Goal: Task Accomplishment & Management: Manage account settings

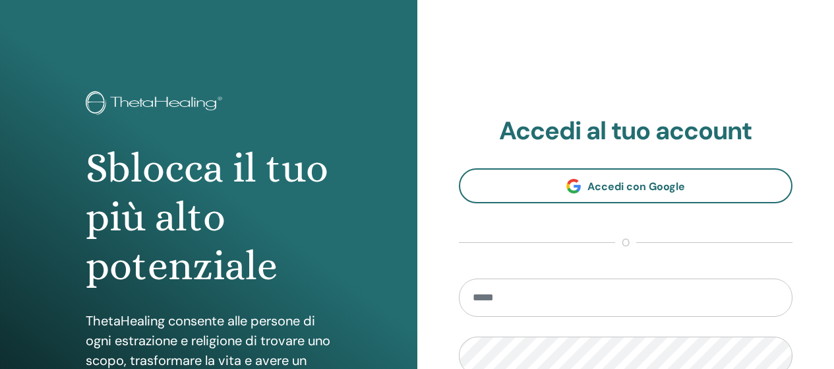
type input "**********"
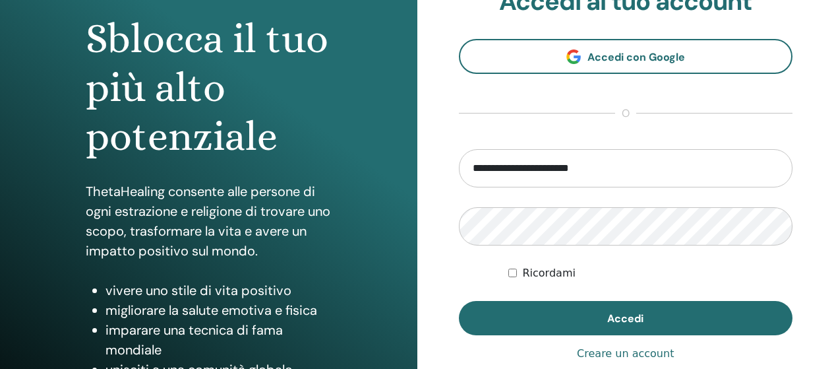
scroll to position [132, 0]
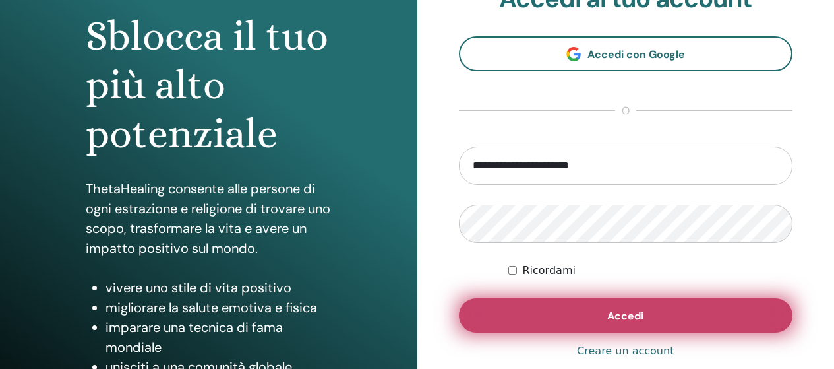
click at [622, 321] on span "Accedi" at bounding box center [625, 316] width 36 height 14
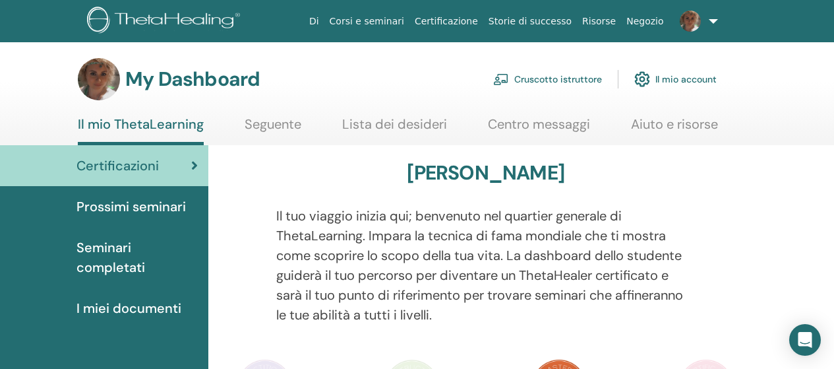
click at [548, 80] on link "Cruscotto istruttore" at bounding box center [547, 79] width 109 height 29
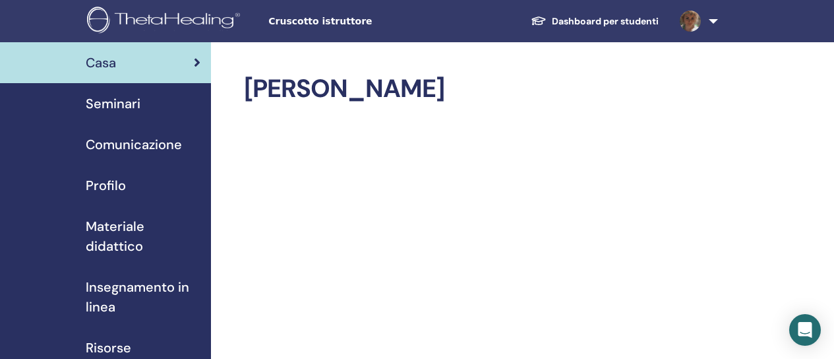
click at [119, 232] on span "Materiale didattico" at bounding box center [143, 236] width 115 height 40
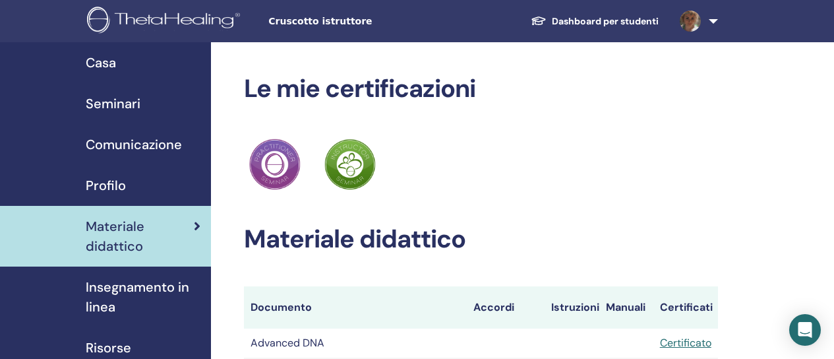
click at [625, 17] on link "Dashboard per studenti" at bounding box center [594, 21] width 149 height 24
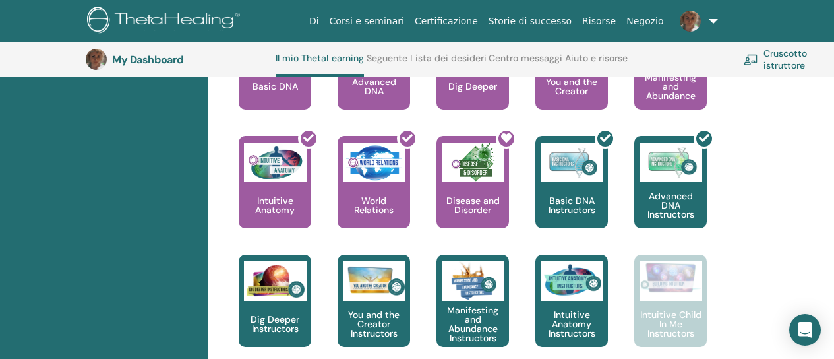
scroll to position [760, 0]
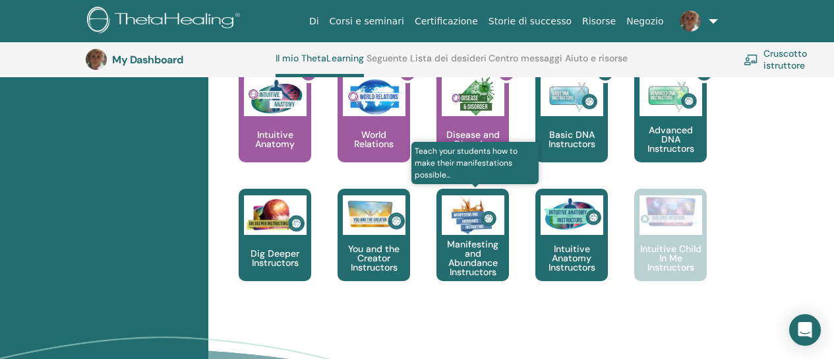
click at [440, 226] on div "Manifesting and Abundance Instructors" at bounding box center [473, 235] width 73 height 92
click at [449, 226] on img at bounding box center [473, 215] width 63 height 40
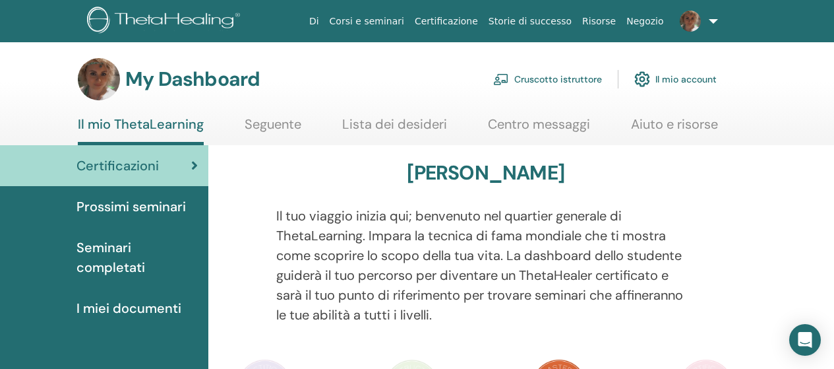
click at [538, 125] on link "Centro messaggi" at bounding box center [539, 129] width 102 height 26
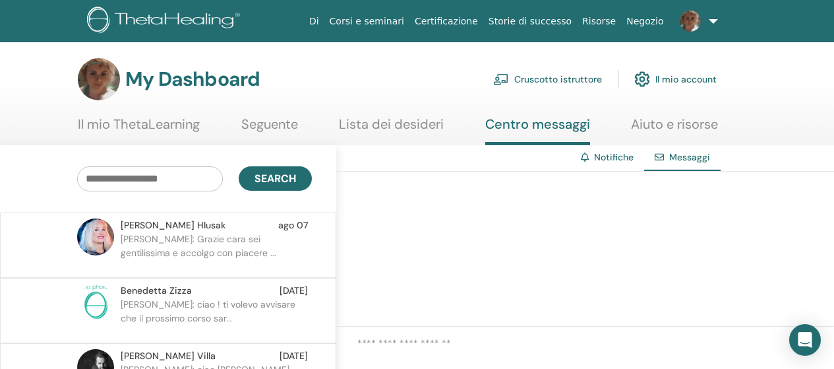
click at [547, 80] on link "Cruscotto istruttore" at bounding box center [547, 79] width 109 height 29
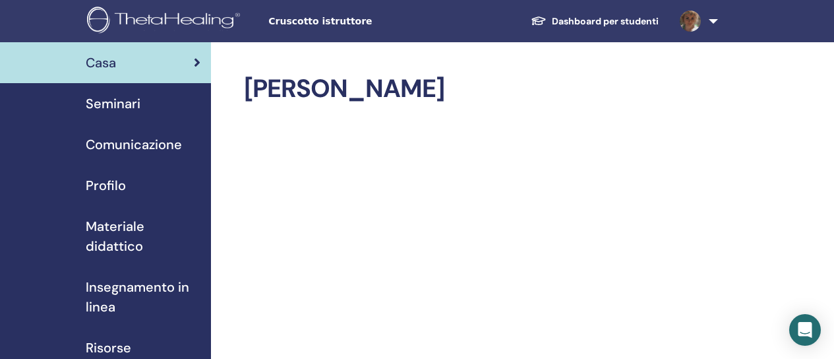
click at [130, 144] on span "Comunicazione" at bounding box center [134, 145] width 96 height 20
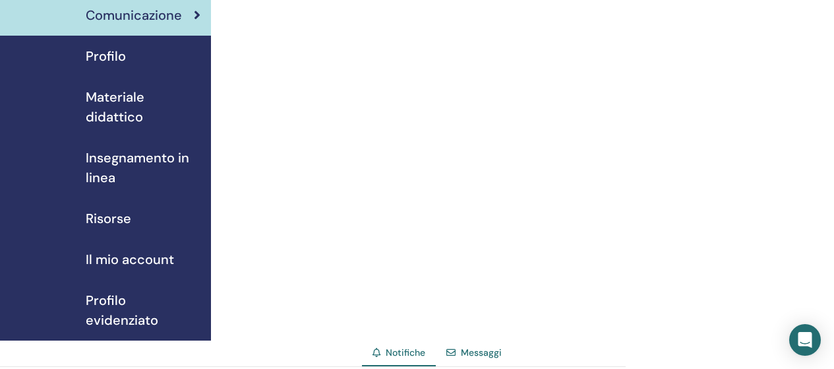
scroll to position [66, 0]
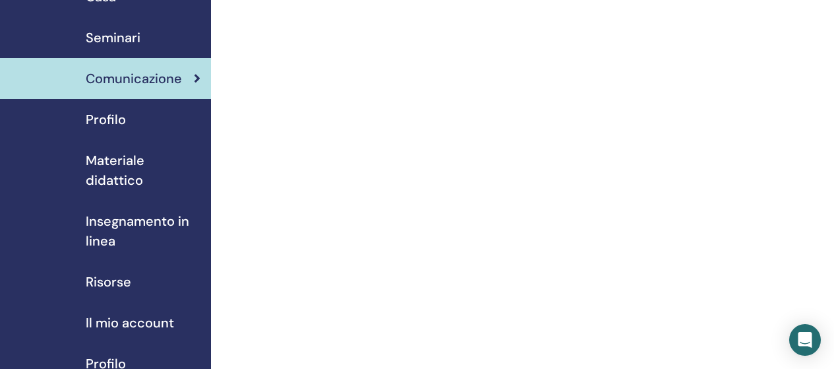
click at [103, 174] on span "Materiale didattico" at bounding box center [143, 170] width 115 height 40
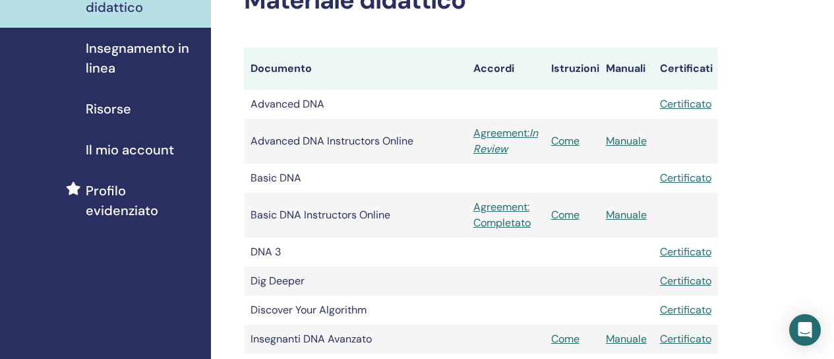
scroll to position [264, 0]
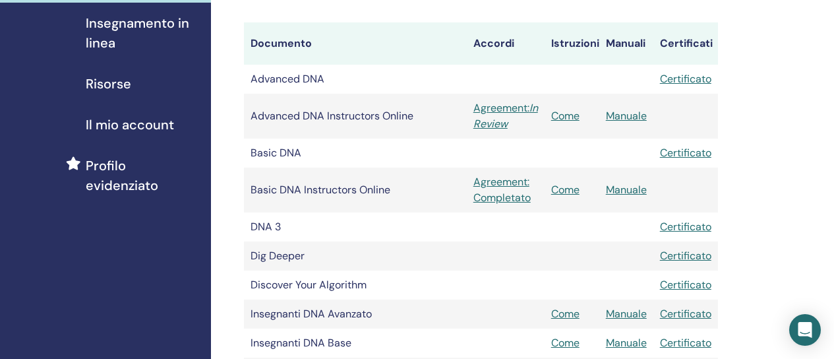
click at [104, 71] on link "Risorse" at bounding box center [105, 83] width 211 height 41
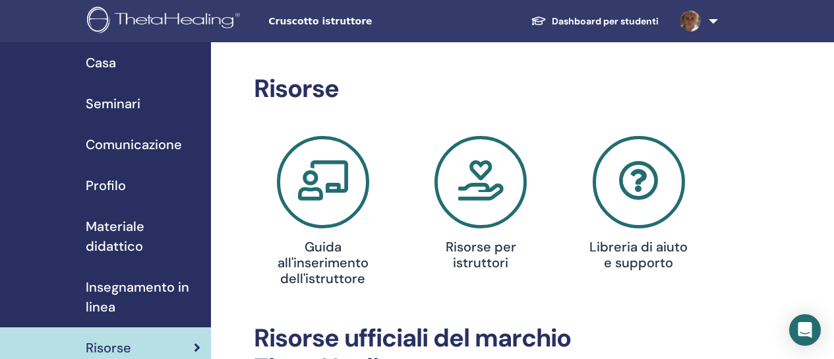
click at [168, 115] on link "Seminari" at bounding box center [105, 103] width 211 height 41
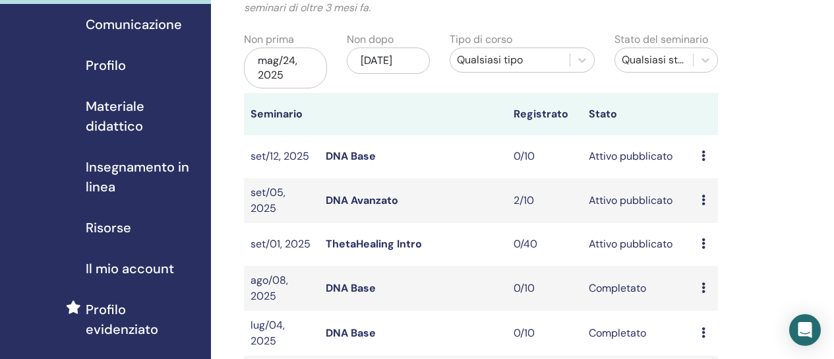
scroll to position [132, 0]
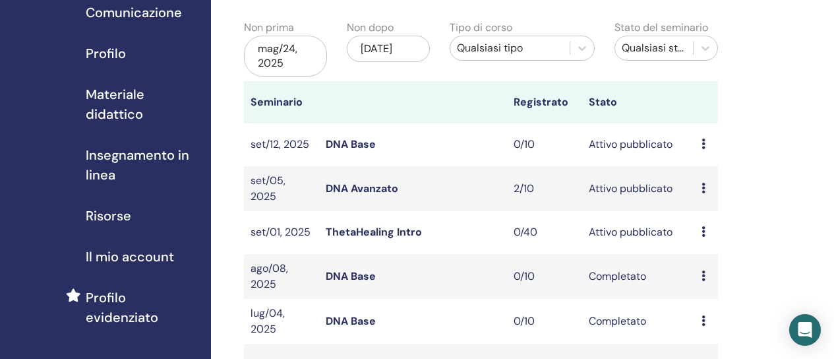
click at [102, 163] on span "Insegnamento in linea" at bounding box center [143, 165] width 115 height 40
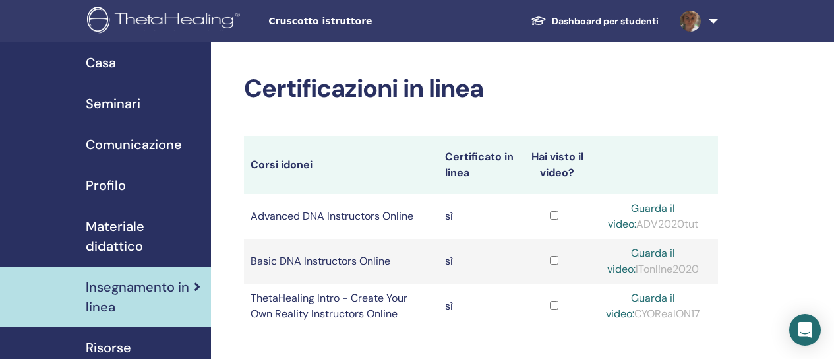
click at [118, 189] on span "Profilo" at bounding box center [106, 185] width 40 height 20
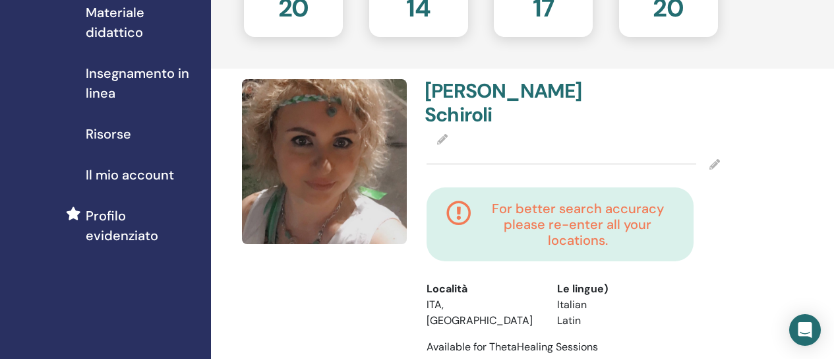
scroll to position [198, 0]
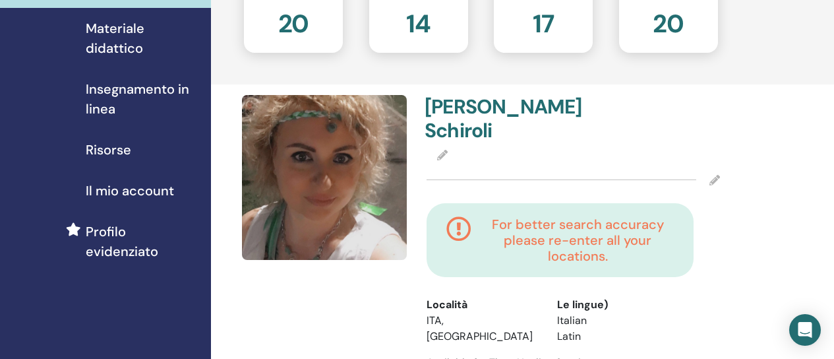
click at [718, 175] on icon at bounding box center [715, 180] width 11 height 11
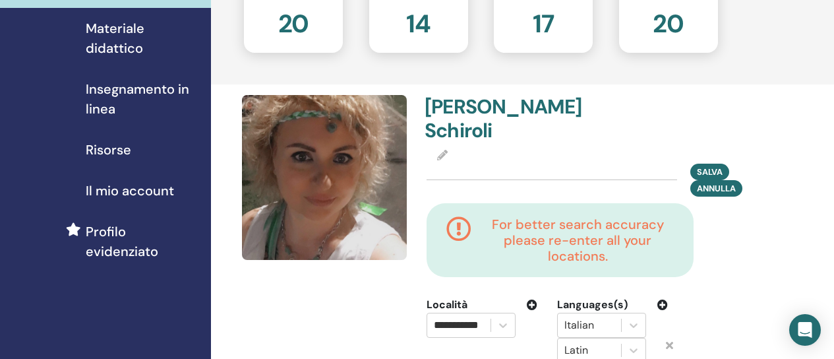
click at [718, 183] on span "Annulla" at bounding box center [716, 188] width 39 height 11
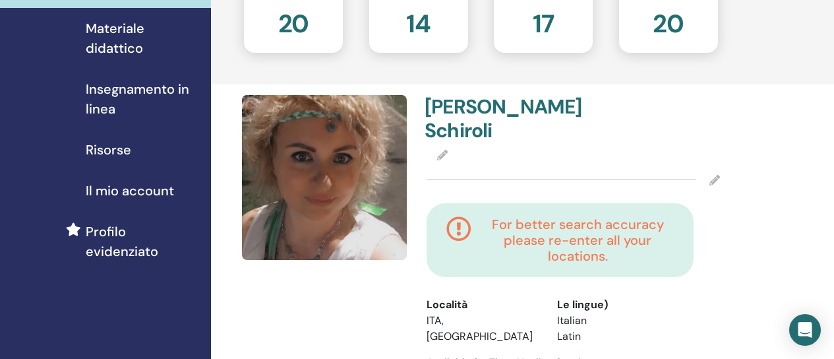
click at [632, 148] on div at bounding box center [573, 156] width 293 height 16
click at [711, 175] on icon at bounding box center [715, 180] width 11 height 11
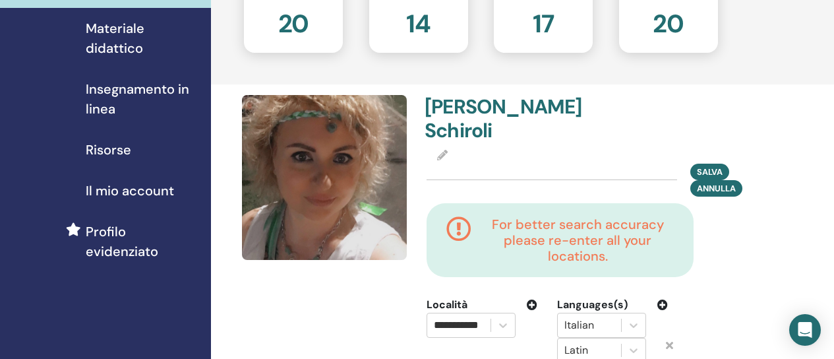
click at [487, 148] on div at bounding box center [573, 156] width 293 height 16
click at [488, 148] on div at bounding box center [573, 156] width 293 height 16
click at [447, 150] on icon at bounding box center [442, 155] width 11 height 11
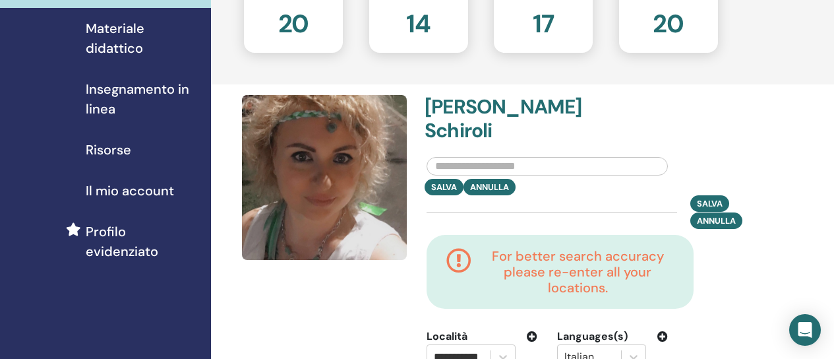
click at [458, 157] on input "text" at bounding box center [547, 166] width 241 height 18
click at [458, 157] on input "*****" at bounding box center [547, 166] width 241 height 18
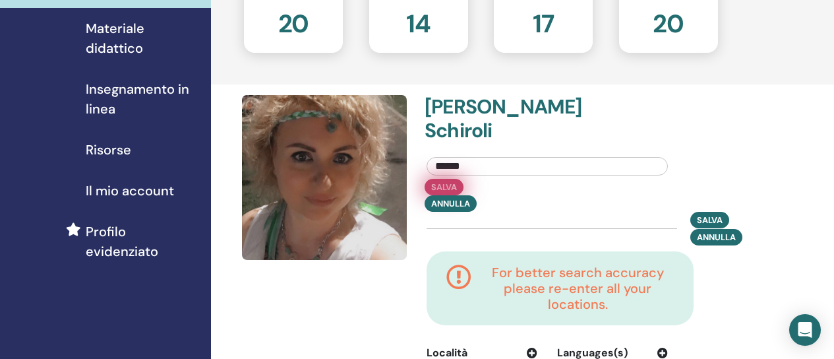
type input "******"
click at [454, 179] on button "Salva" at bounding box center [444, 187] width 39 height 16
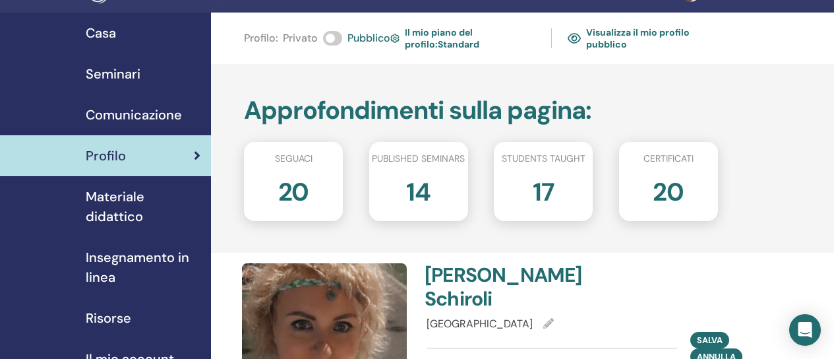
scroll to position [0, 0]
